Goal: Information Seeking & Learning: Learn about a topic

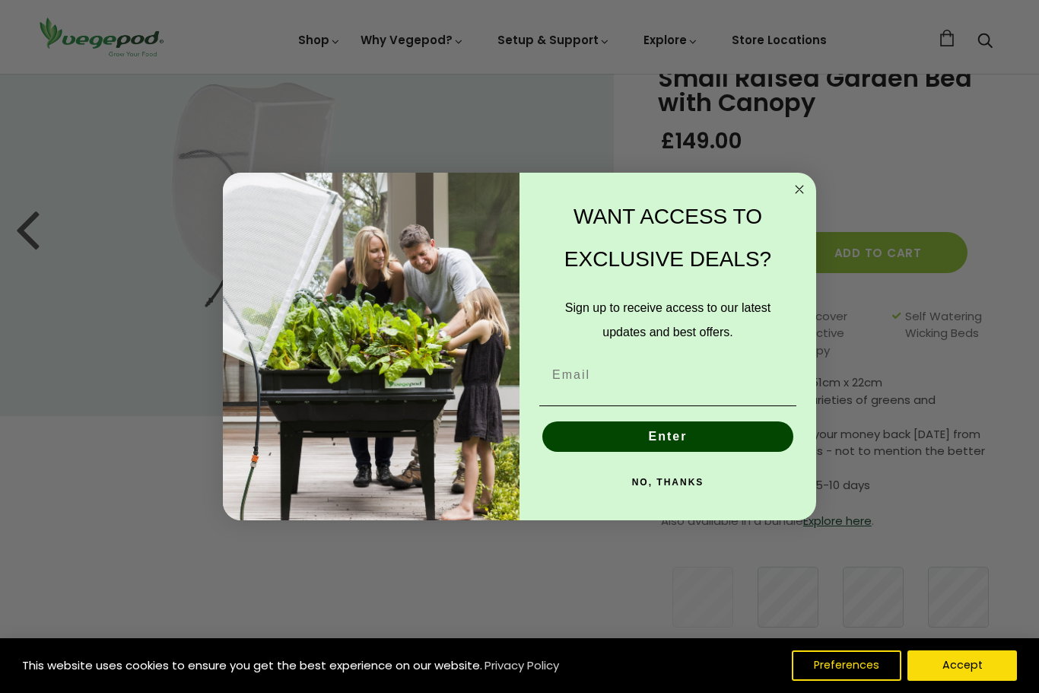
scroll to position [67, 0]
click at [744, 390] on input "Email" at bounding box center [667, 375] width 257 height 30
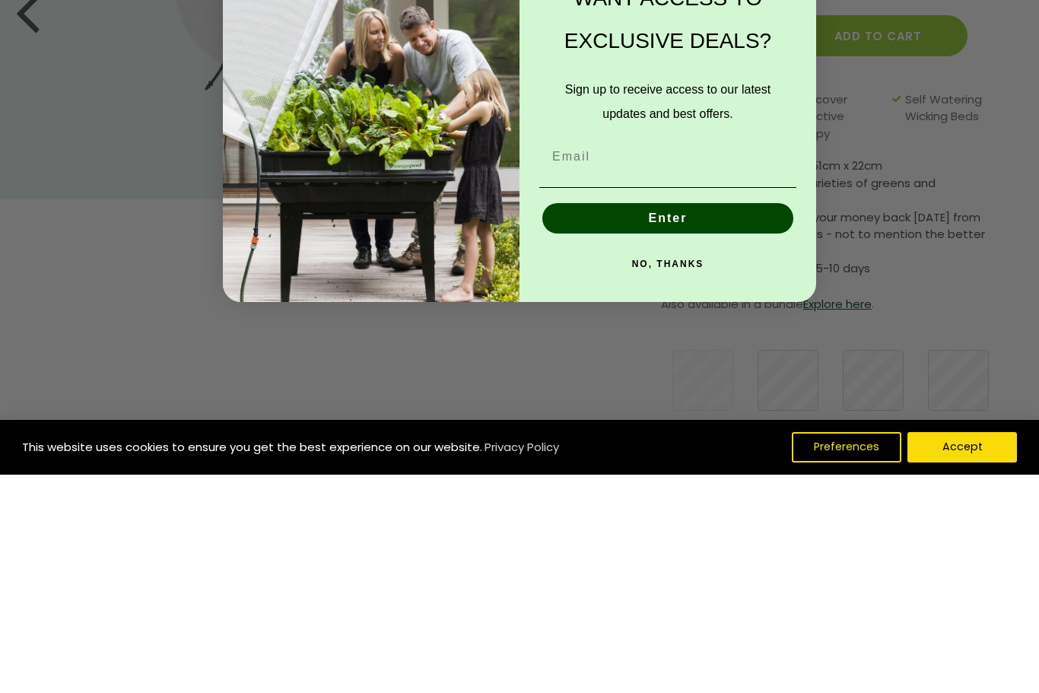
type input "[PERSON_NAME][EMAIL_ADDRESS][PERSON_NAME][DOMAIN_NAME]"
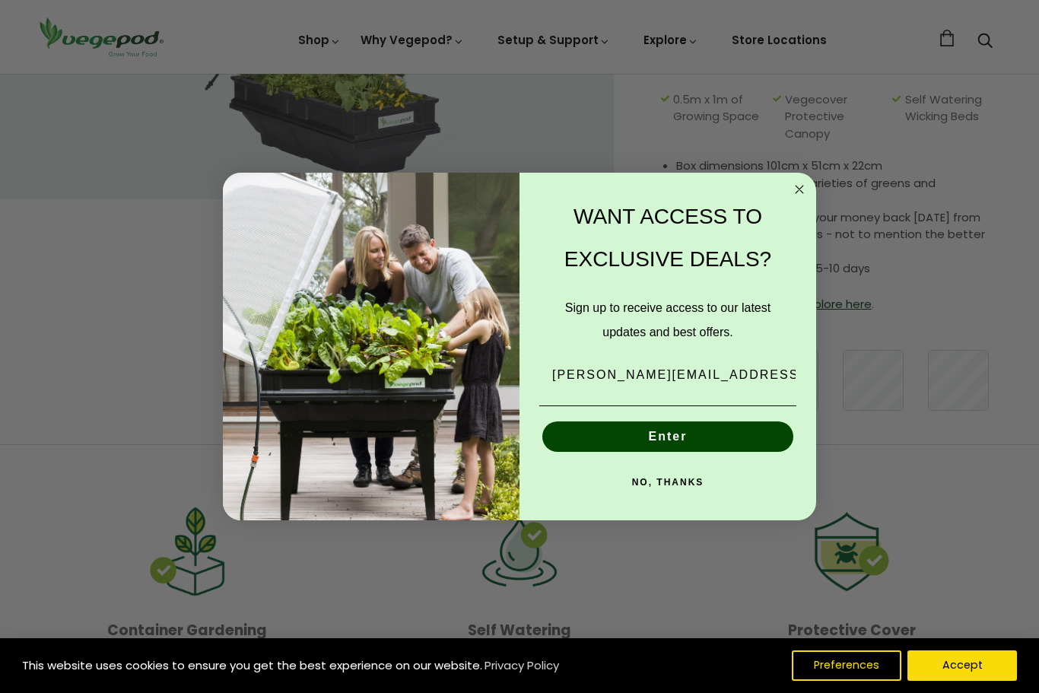
click at [728, 452] on button "Enter" at bounding box center [667, 436] width 251 height 30
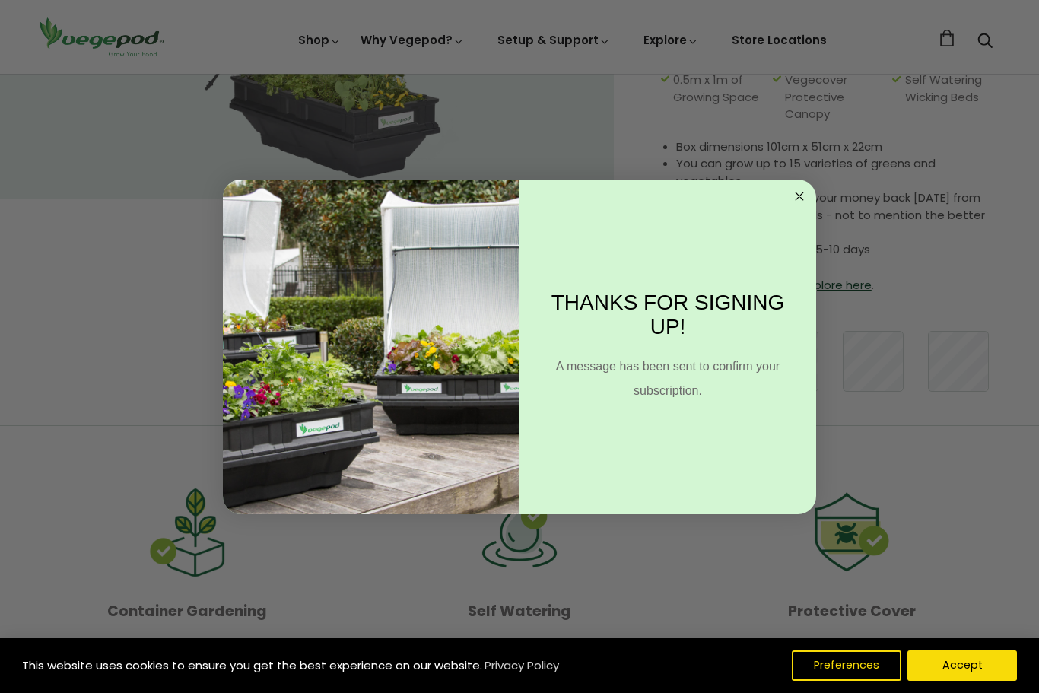
click at [805, 205] on circle "Close dialog" at bounding box center [799, 195] width 17 height 17
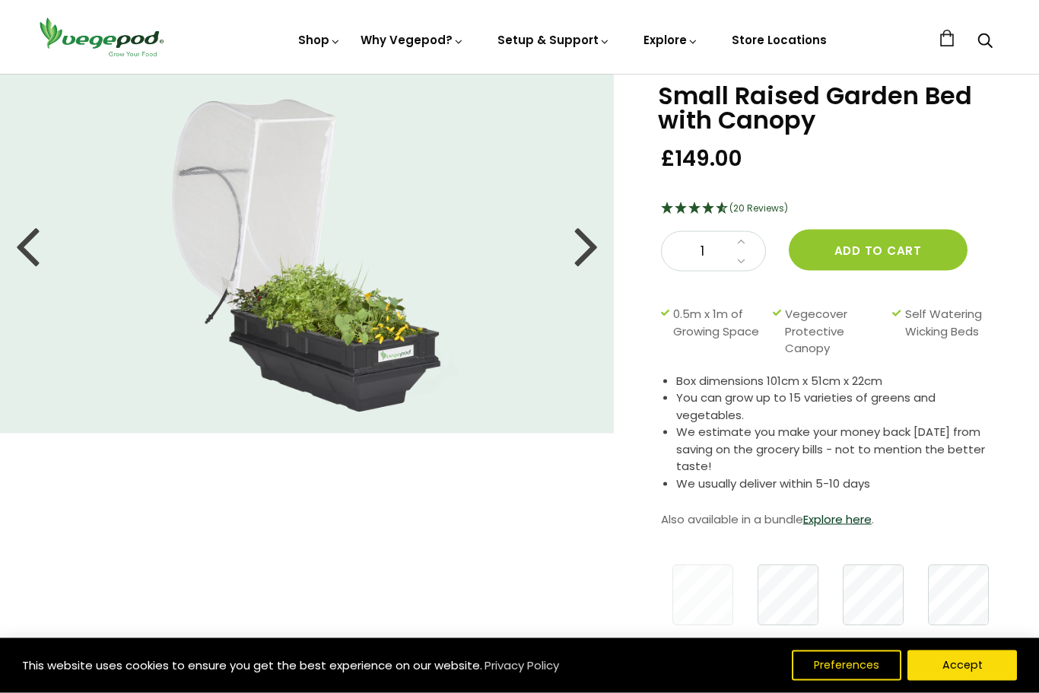
scroll to position [52, 0]
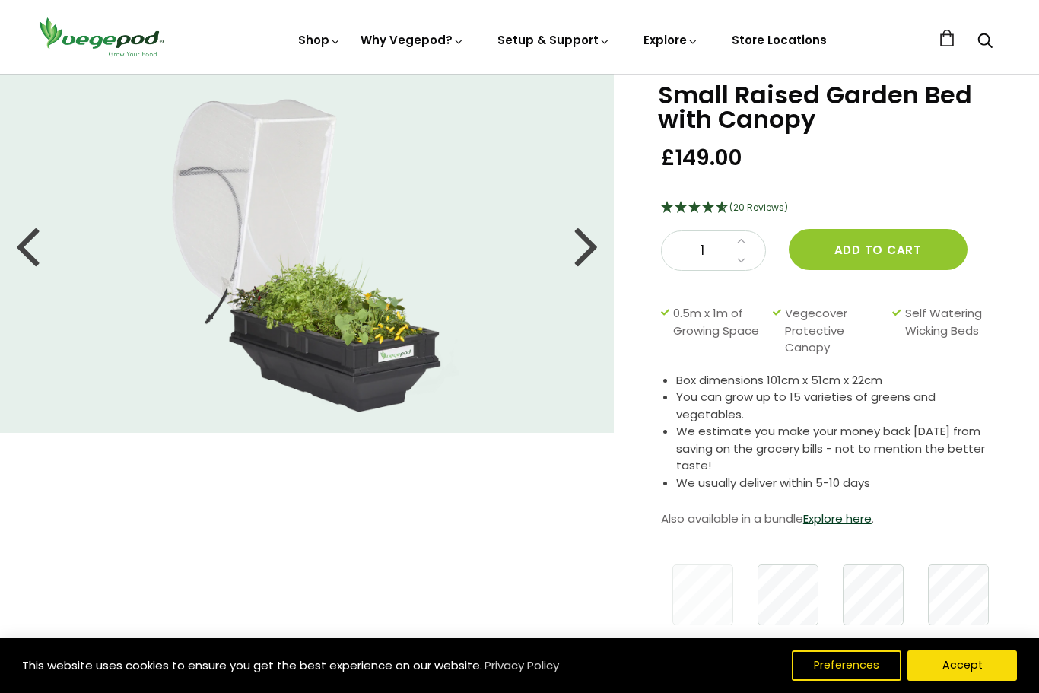
click at [850, 521] on link "Explore here" at bounding box center [837, 518] width 68 height 16
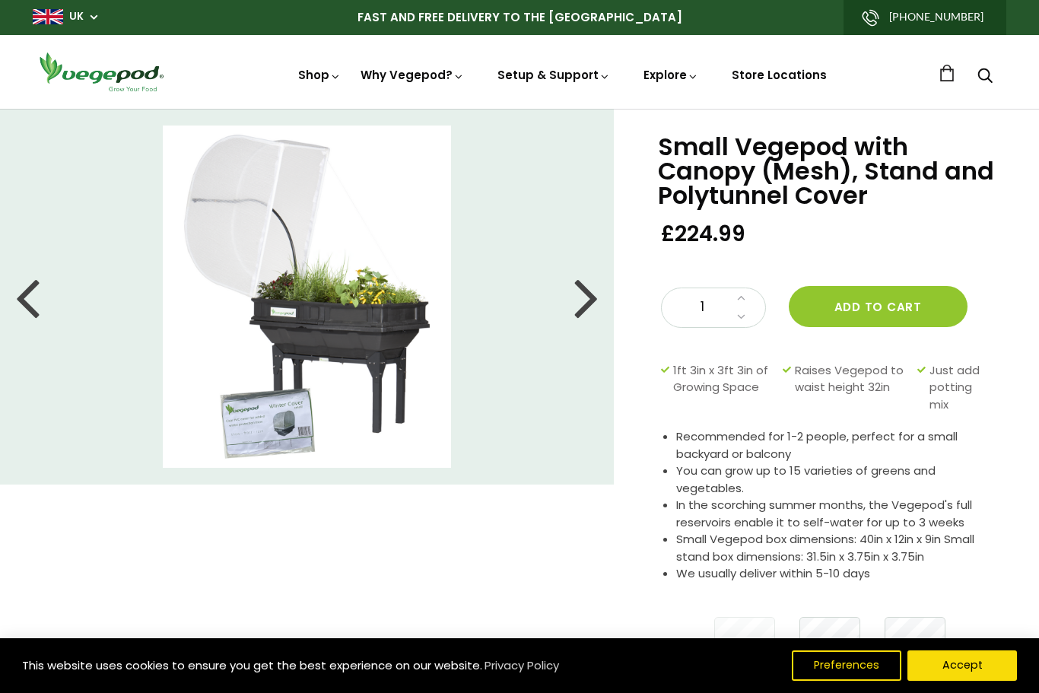
click at [976, 669] on button "Accept" at bounding box center [962, 665] width 110 height 30
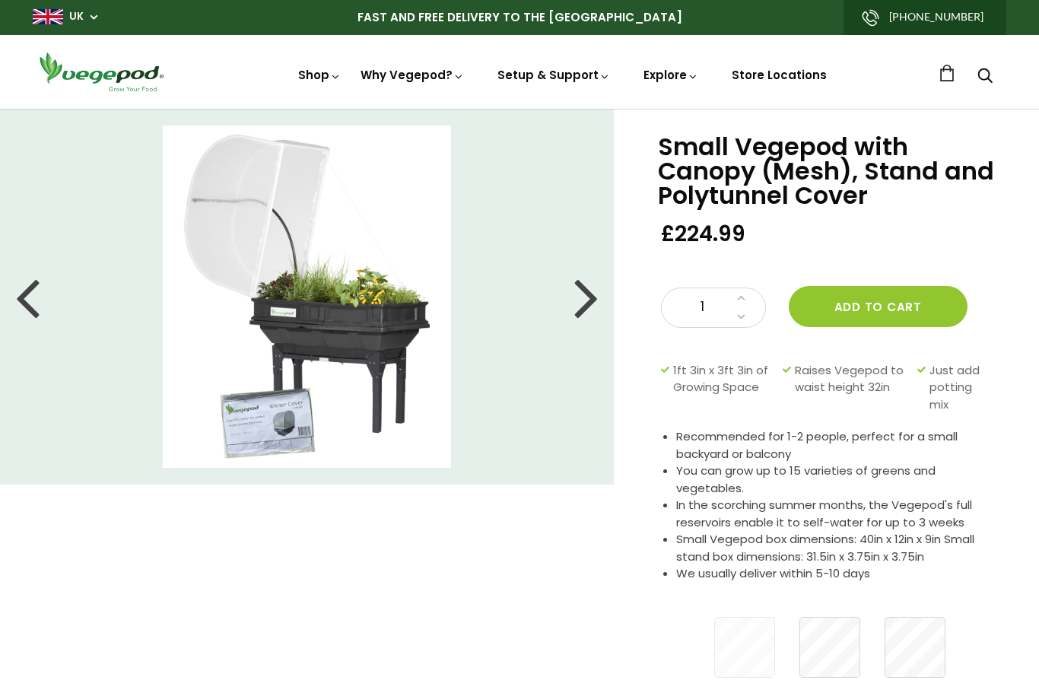
click at [519, 109] on img at bounding box center [519, 109] width 0 height 0
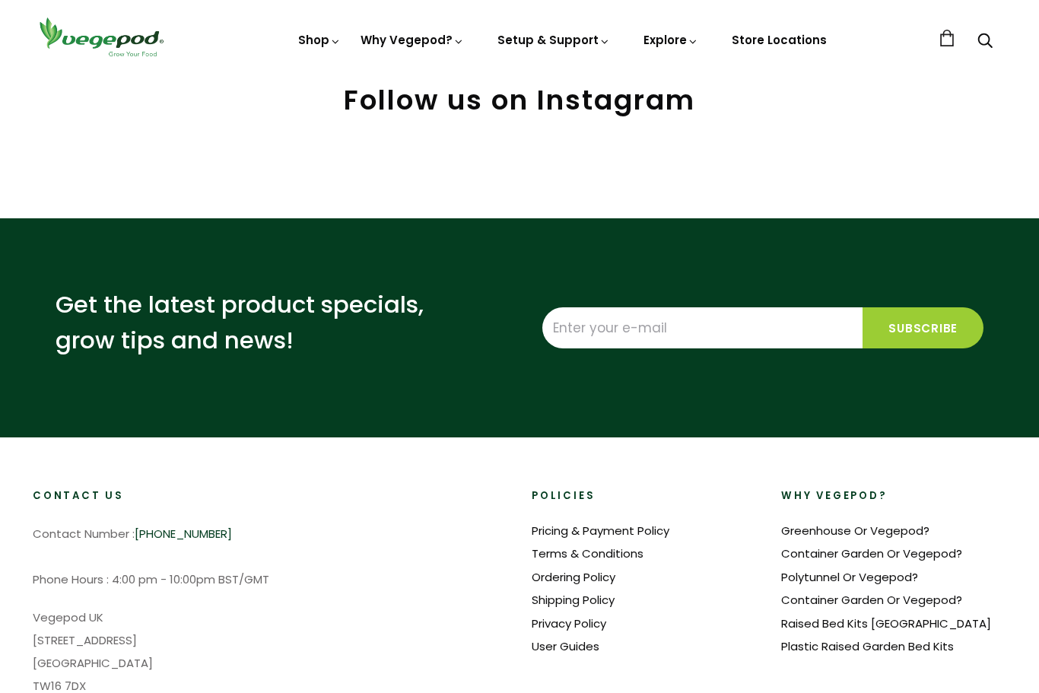
scroll to position [614, 0]
